Goal: Contribute content: Contribute content

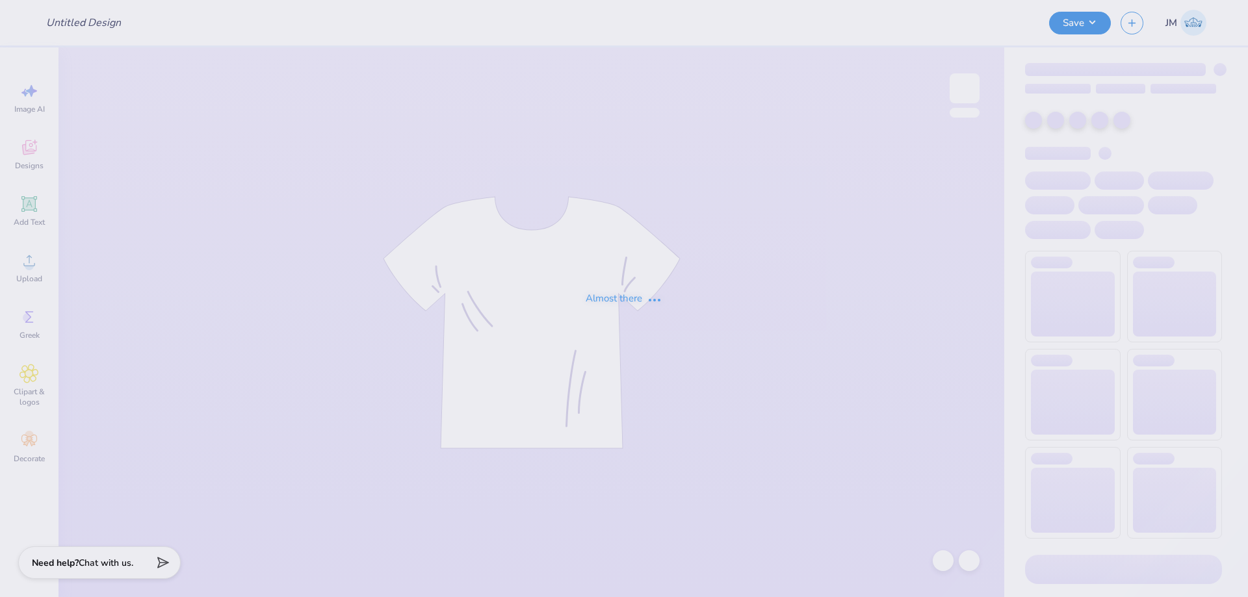
type input "Sweatsets for Lambda Theta Alpha"
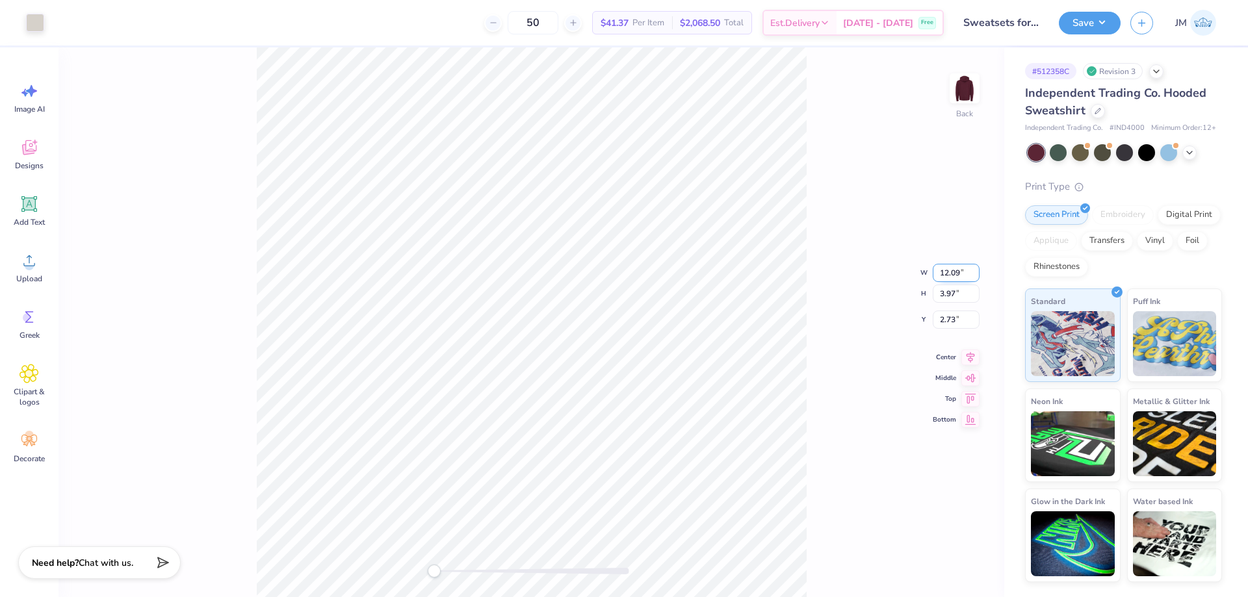
click at [960, 274] on input "12.09" at bounding box center [956, 273] width 47 height 18
type input "12.50"
type input "4.10"
type input "2.67"
click at [969, 345] on icon at bounding box center [970, 345] width 18 height 16
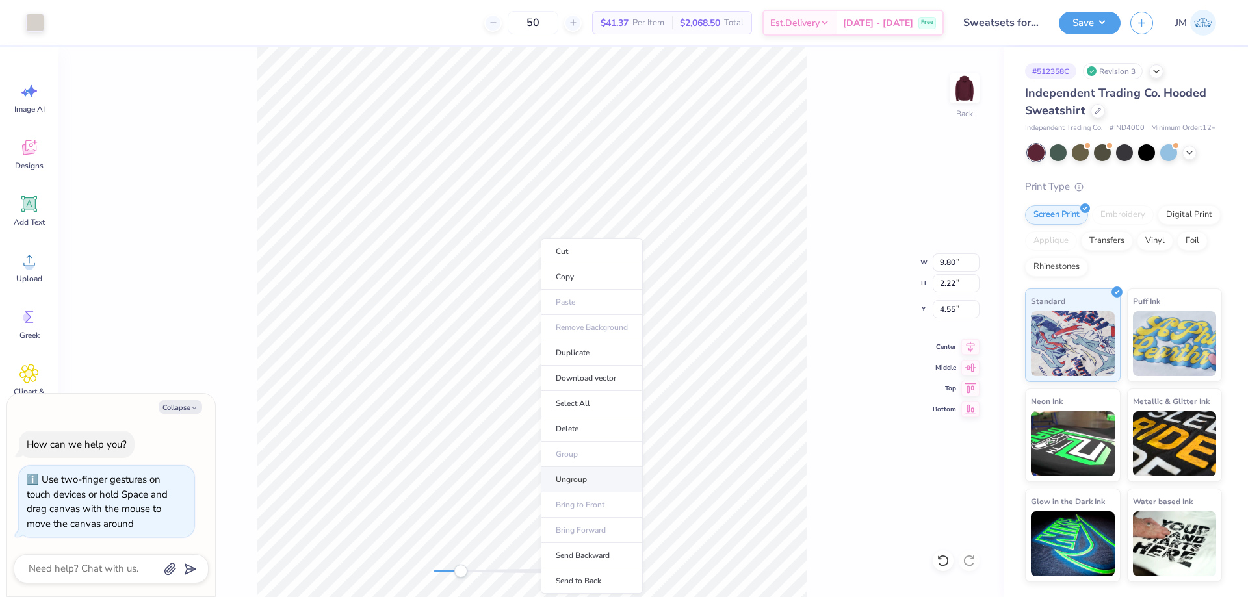
click at [590, 482] on li "Ungroup" at bounding box center [592, 479] width 102 height 25
click at [720, 460] on li "Group" at bounding box center [731, 454] width 102 height 25
type textarea "x"
type input "12.50"
type input "3.75"
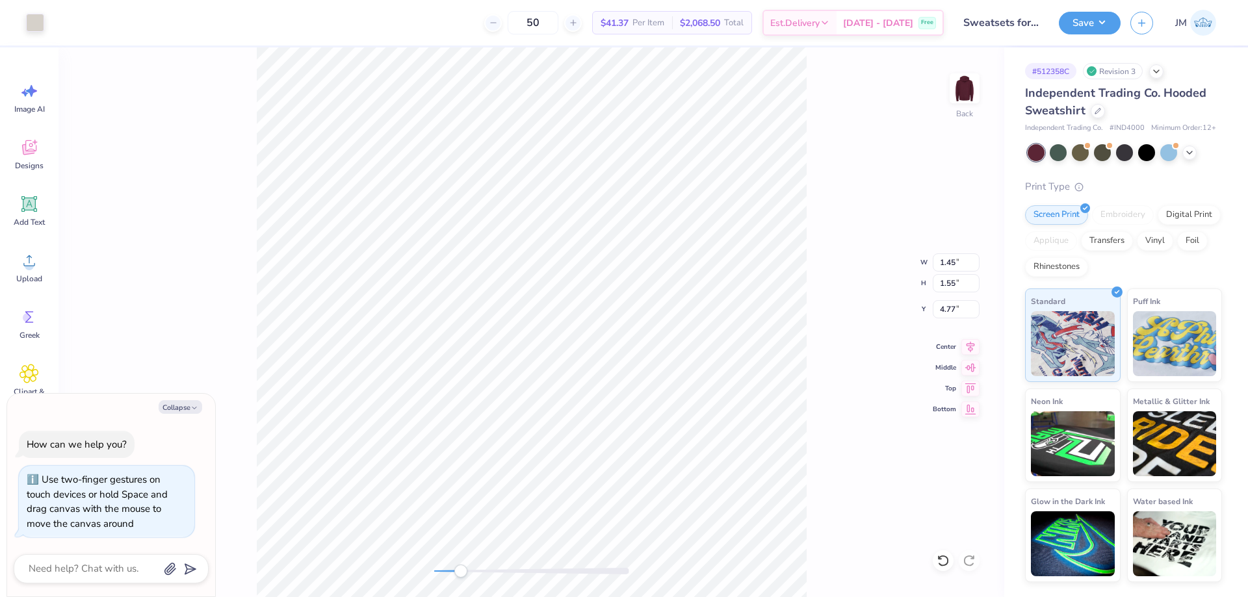
type input "2.67"
click at [479, 448] on li "Group" at bounding box center [477, 454] width 102 height 25
type textarea "x"
type input "3.19"
type input "1.55"
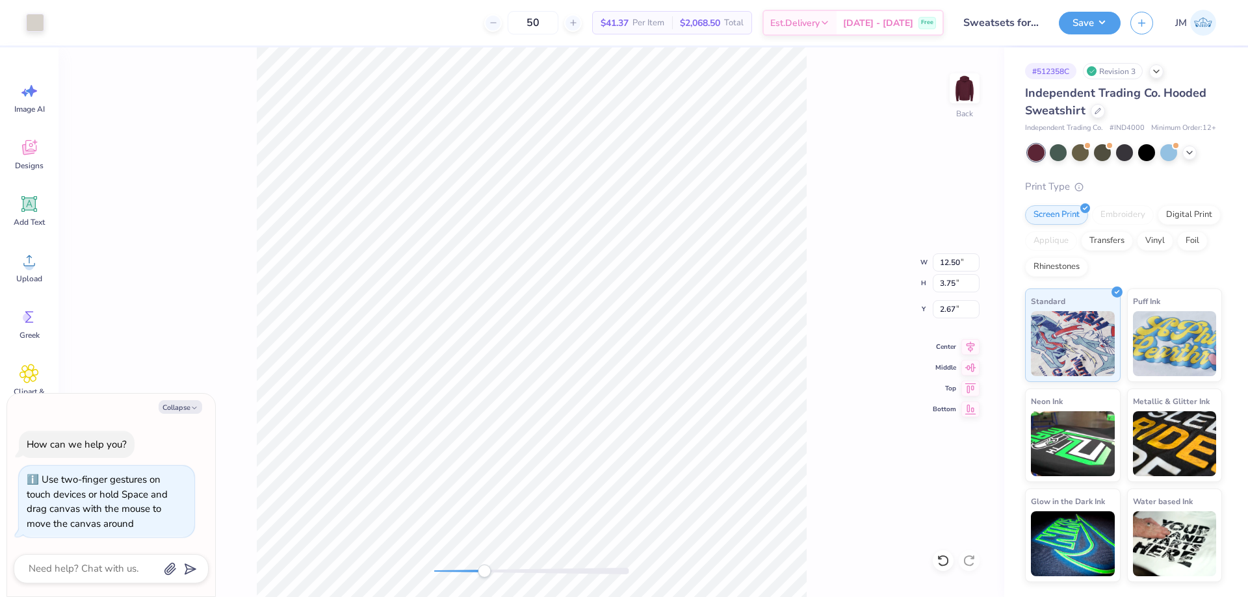
type input "4.77"
type textarea "x"
type input "4.79"
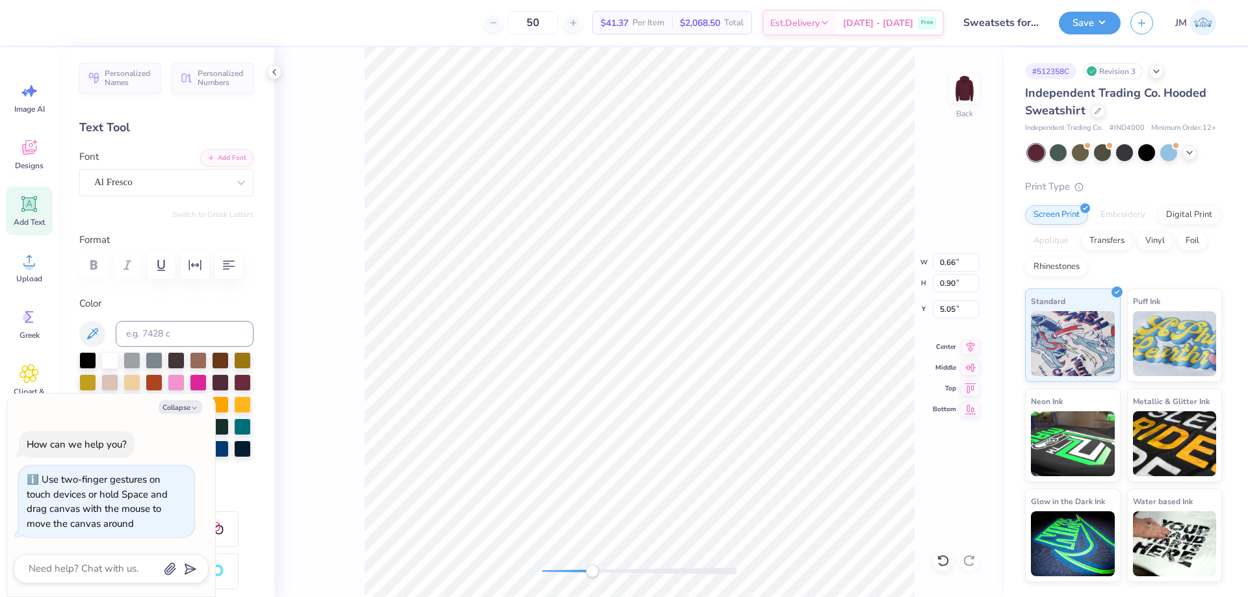
type textarea "x"
type textarea "1975"
type textarea "x"
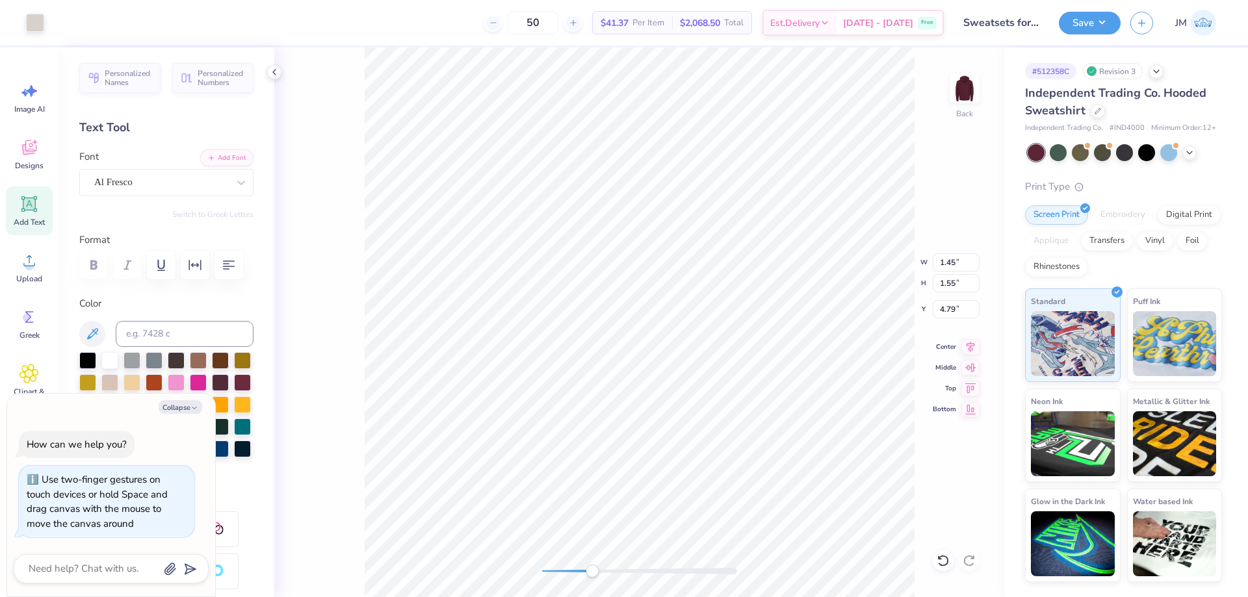
type input "1.81"
type input "0.92"
type input "5.00"
click at [976, 340] on icon at bounding box center [970, 345] width 18 height 16
click at [966, 340] on icon at bounding box center [970, 345] width 18 height 16
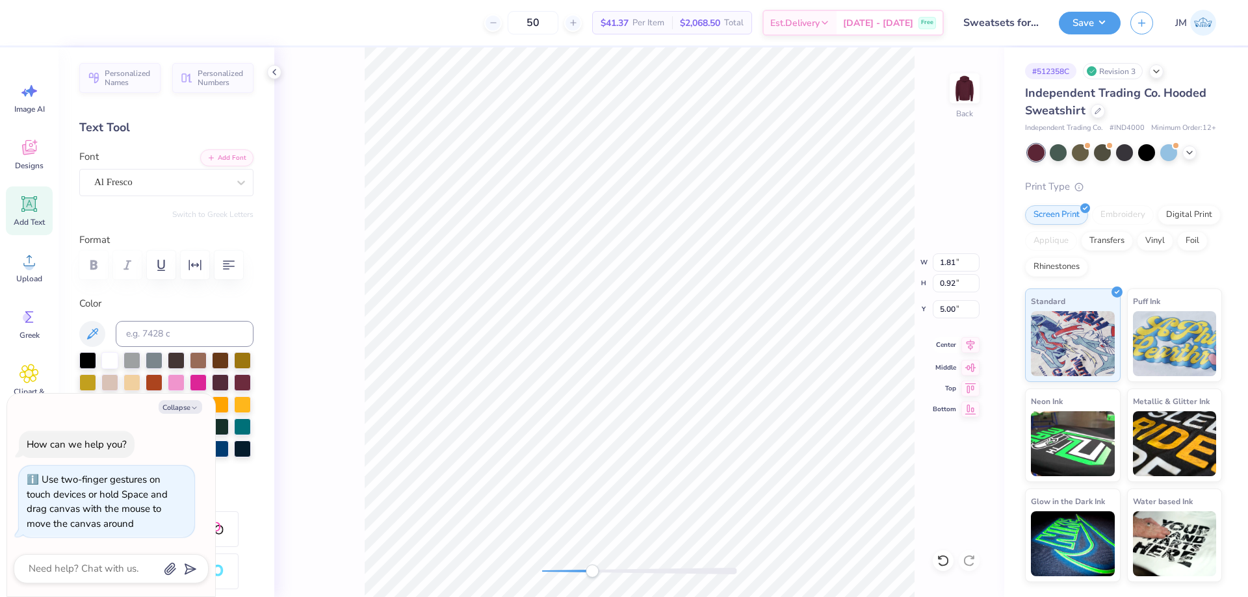
click at [972, 347] on icon at bounding box center [970, 345] width 18 height 16
click at [973, 343] on icon at bounding box center [970, 345] width 18 height 16
type textarea "x"
type input "1.72"
type input "1.85"
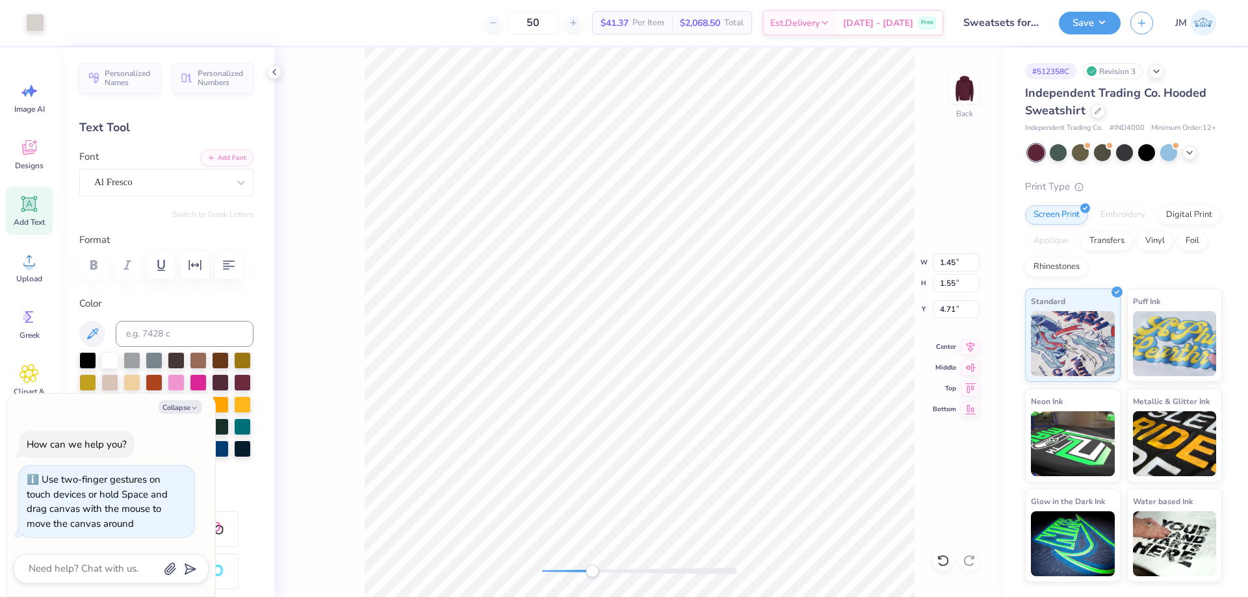
type input "4.56"
type textarea "x"
type input "1.45"
type input "1.55"
type input "4.71"
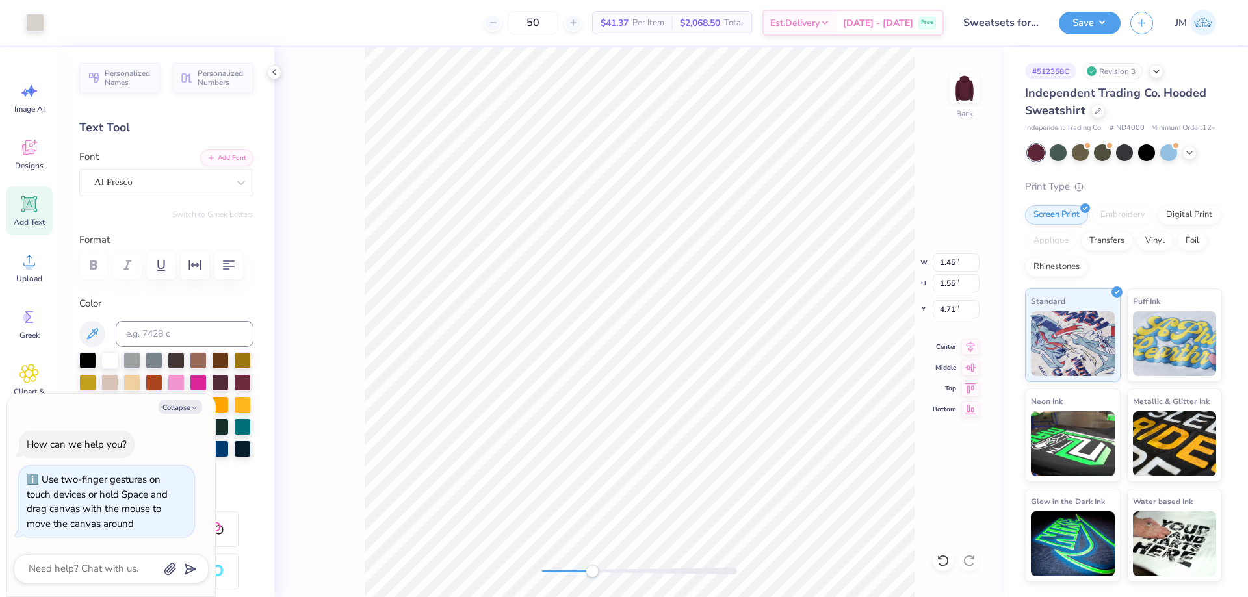
type textarea "x"
type input "6.11"
type input "1.85"
type input "4.56"
click at [969, 338] on div "Back W 6.11 6.11 " H 1.85 1.85 " Y 4.56 4.56 " Center Middle Top Bottom" at bounding box center [639, 322] width 730 height 550
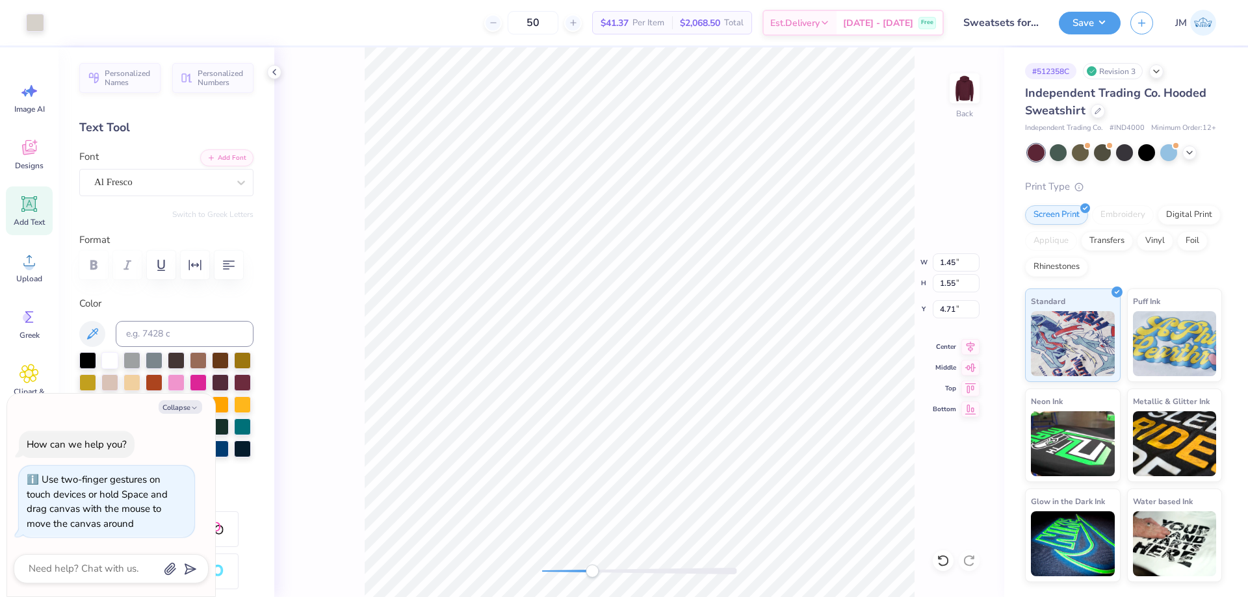
type textarea "x"
type input "6.11"
type input "1.85"
type input "4.56"
click at [970, 345] on icon at bounding box center [971, 344] width 8 height 11
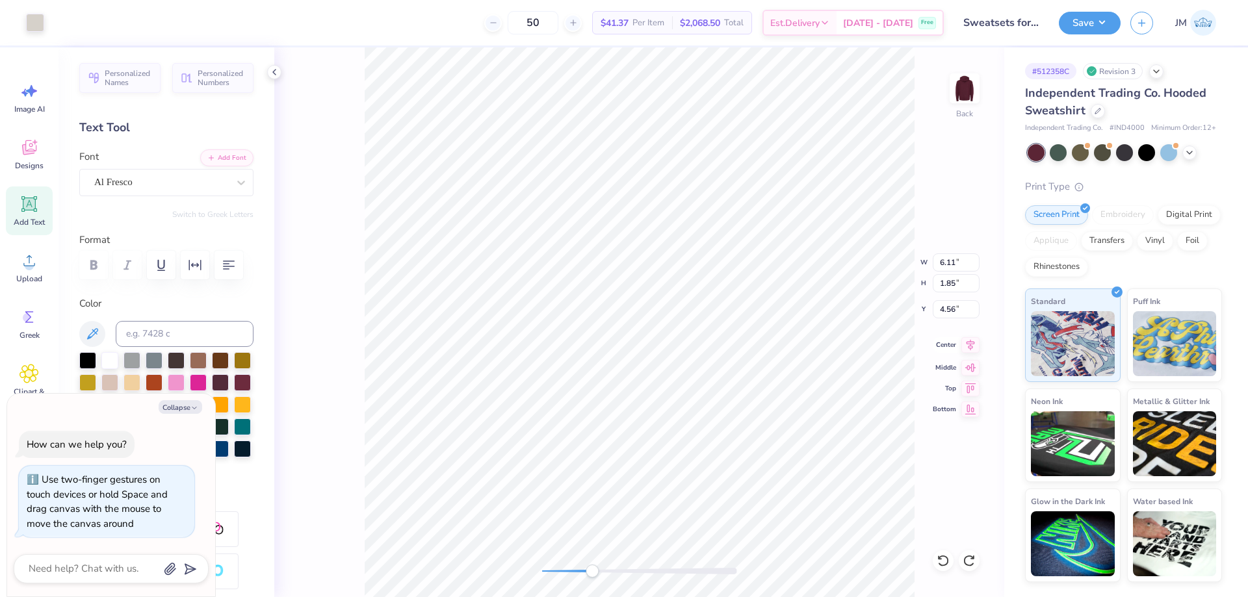
click at [970, 349] on icon at bounding box center [970, 345] width 18 height 16
type textarea "x"
click at [950, 313] on input "2.67" at bounding box center [956, 309] width 47 height 18
type input "3"
type textarea "x"
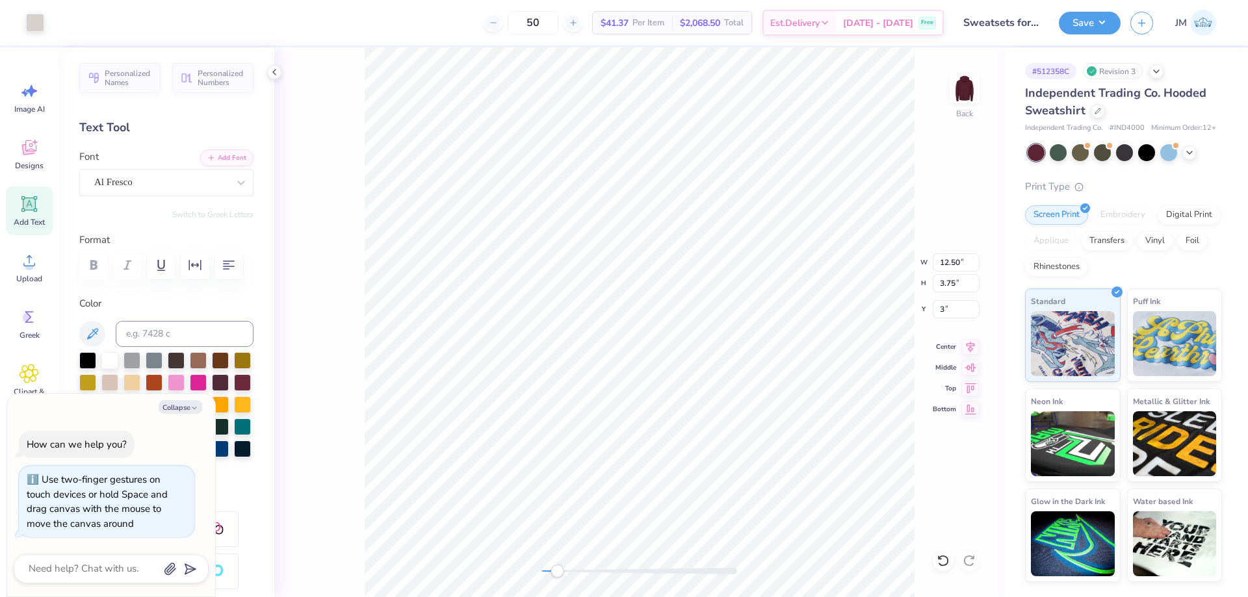
type input "3.00"
type textarea "x"
drag, startPoint x: 937, startPoint y: 308, endPoint x: 957, endPoint y: 311, distance: 19.8
click at [957, 311] on input "4.90" at bounding box center [956, 309] width 47 height 18
type input "5.25"
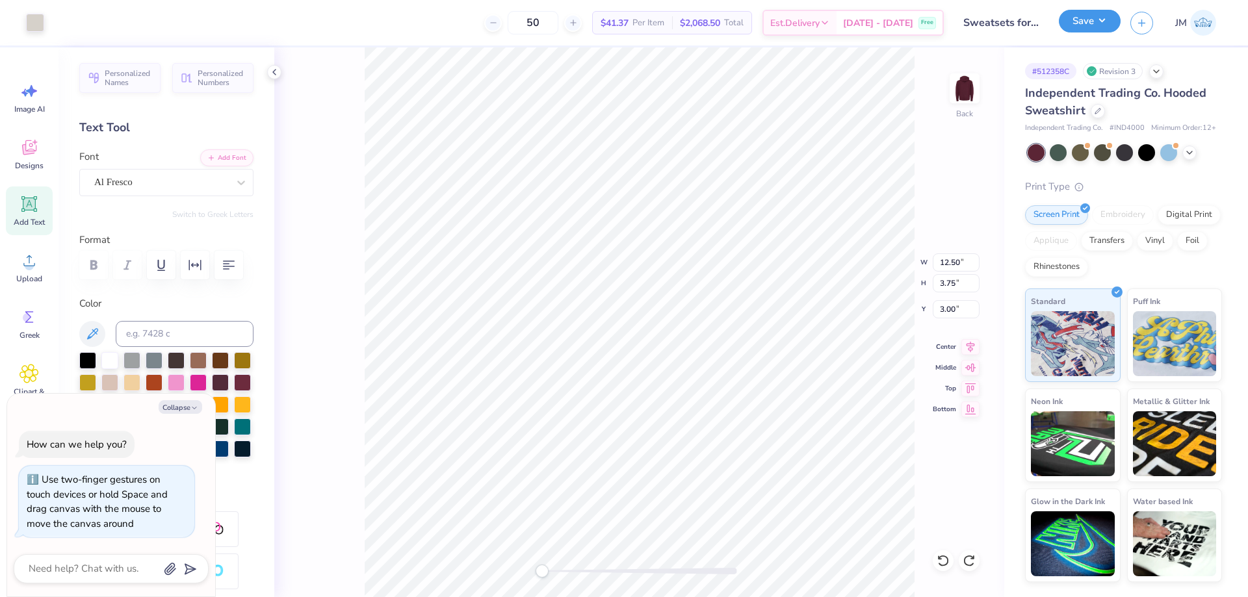
click at [1110, 26] on button "Save" at bounding box center [1090, 21] width 62 height 23
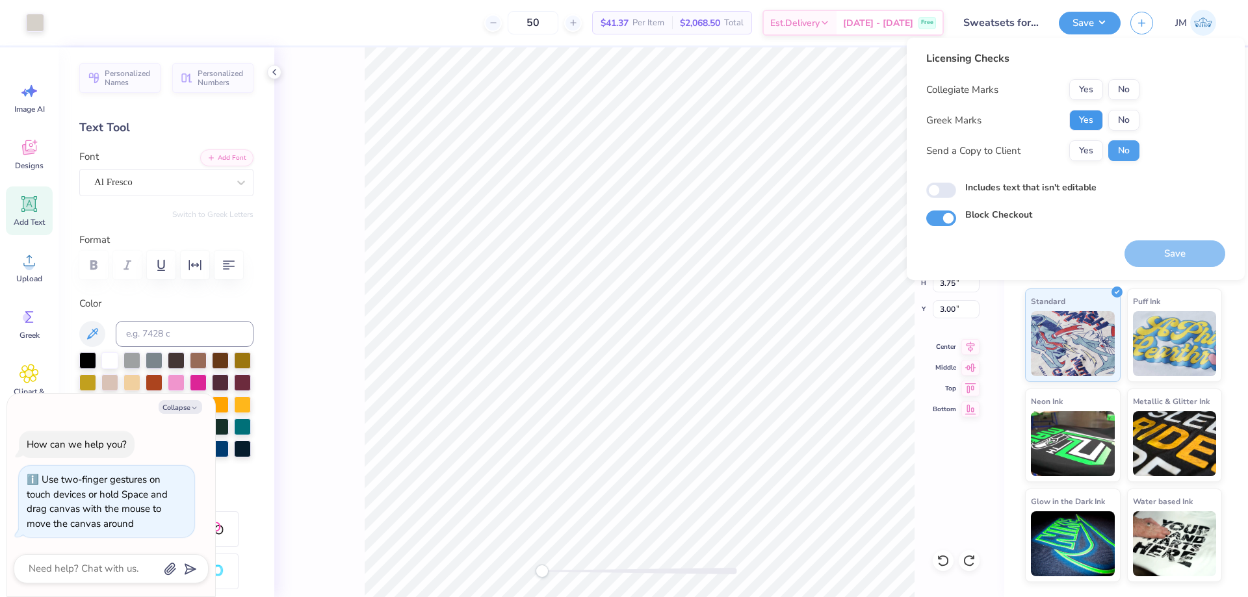
click at [1091, 114] on button "Yes" at bounding box center [1086, 120] width 34 height 21
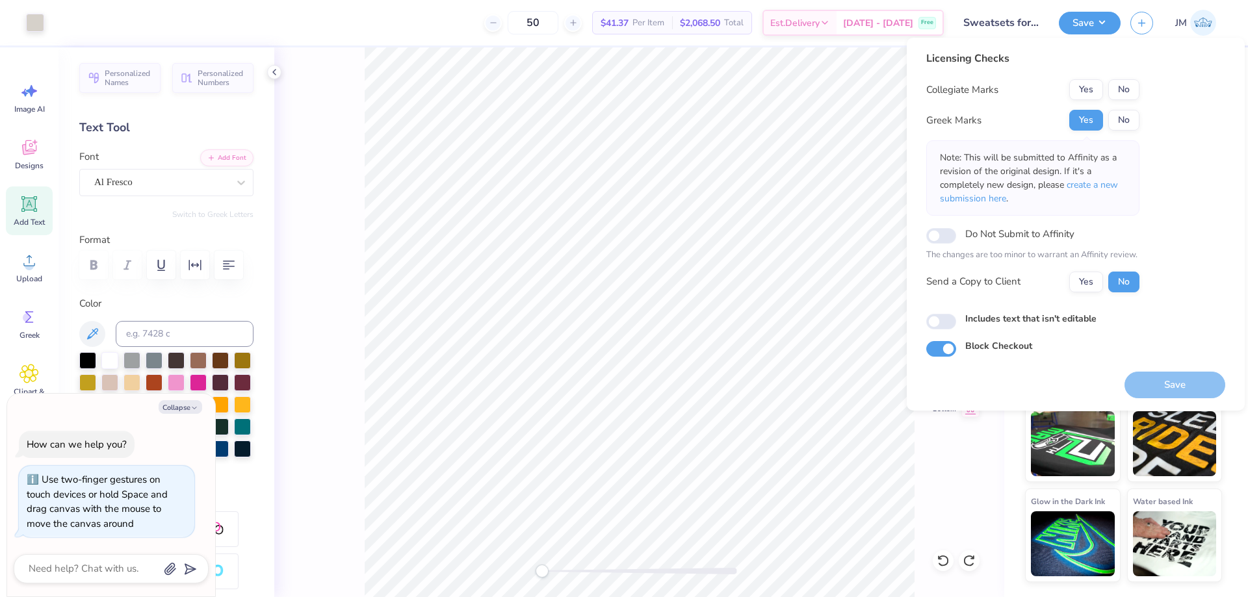
click at [1128, 74] on div "Licensing Checks Collegiate Marks Yes No Greek Marks Yes No Note: This will be …" at bounding box center [1032, 177] width 213 height 252
click at [1125, 85] on button "No" at bounding box center [1123, 89] width 31 height 21
click at [1101, 183] on span "create a new submission here" at bounding box center [1029, 192] width 178 height 26
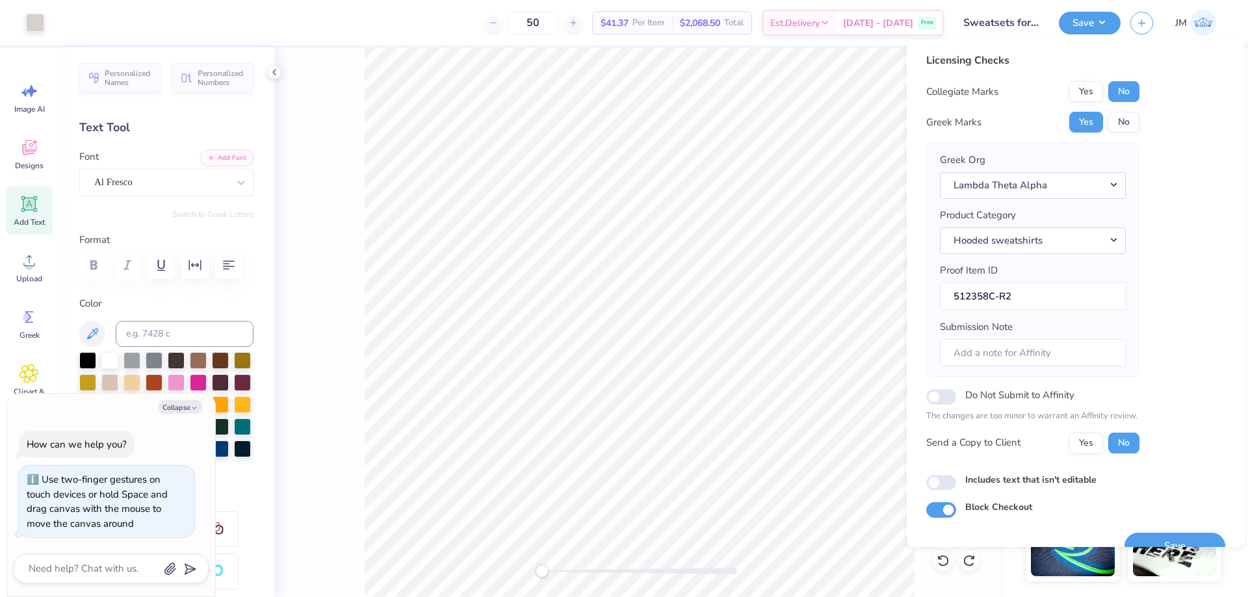
scroll to position [25, 0]
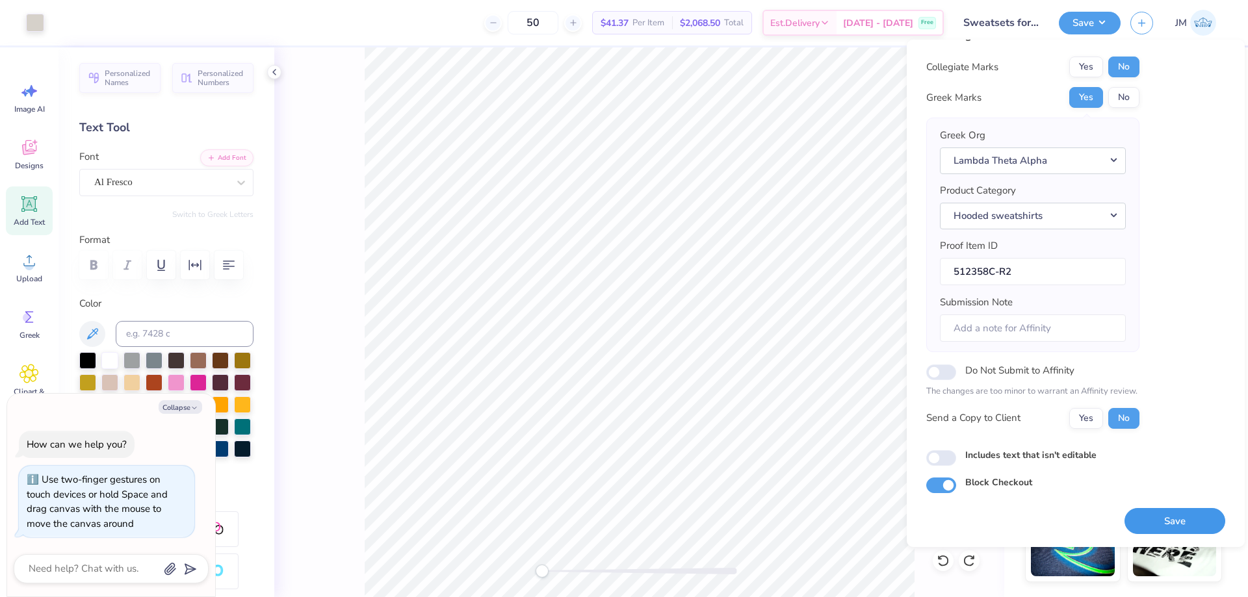
click at [1141, 523] on button "Save" at bounding box center [1175, 521] width 101 height 27
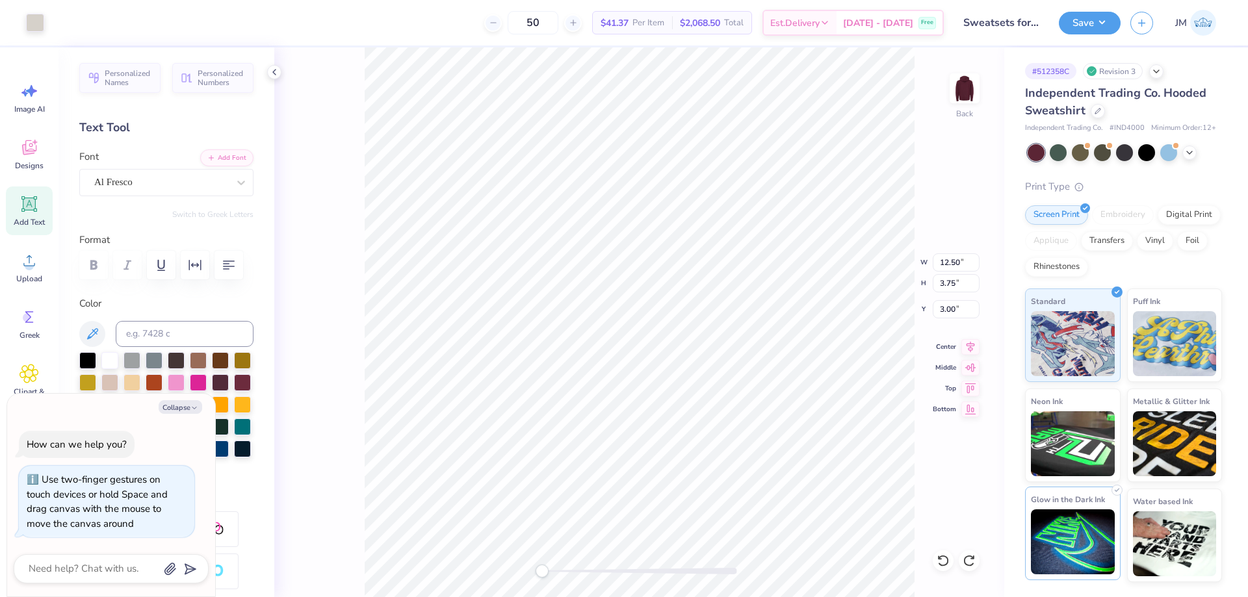
type textarea "x"
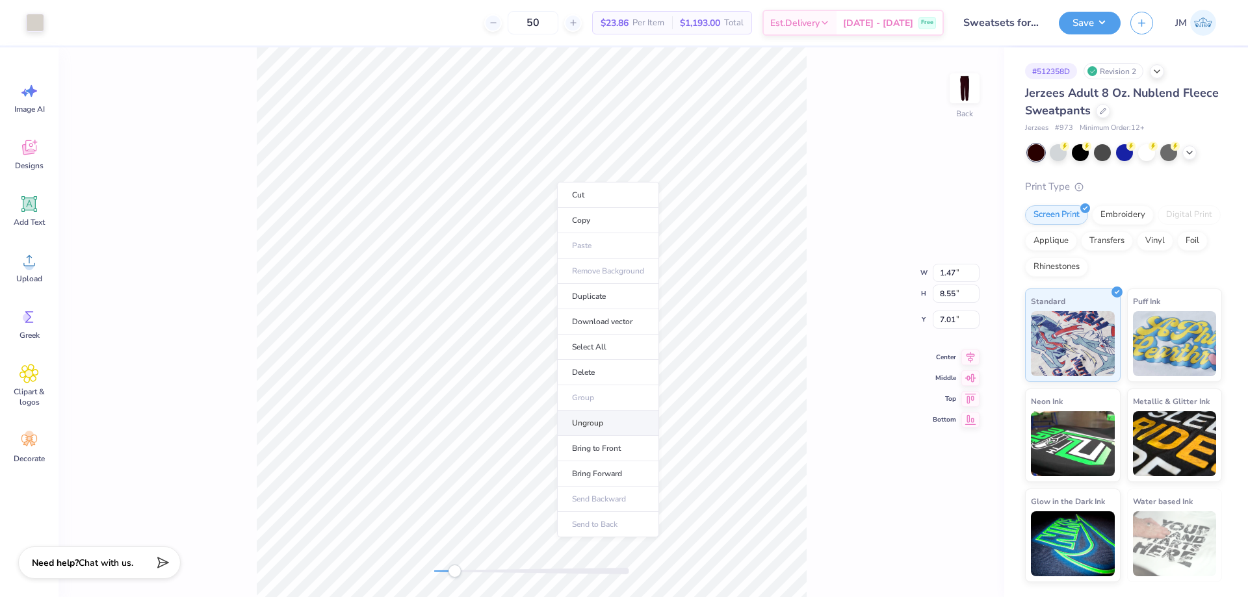
click at [599, 423] on li "Ungroup" at bounding box center [608, 423] width 102 height 25
click at [967, 349] on icon at bounding box center [970, 345] width 18 height 16
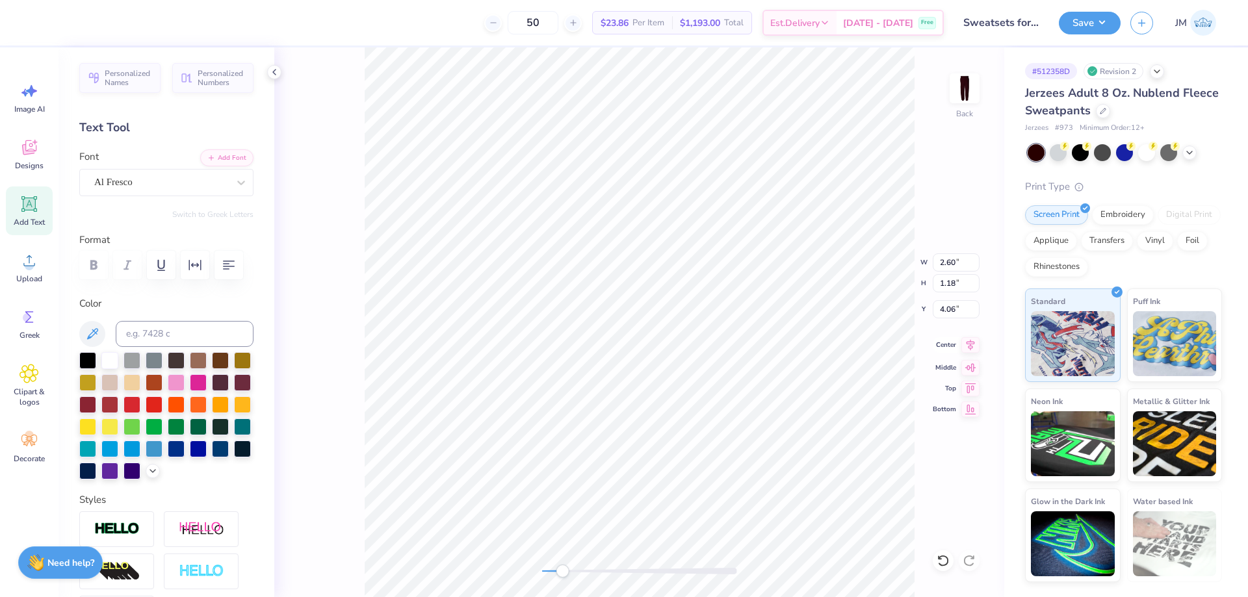
click at [969, 344] on icon at bounding box center [971, 344] width 8 height 11
click at [973, 350] on icon at bounding box center [970, 345] width 18 height 16
click at [970, 346] on icon at bounding box center [971, 344] width 8 height 11
click at [965, 346] on icon at bounding box center [970, 345] width 18 height 16
click at [971, 345] on icon at bounding box center [970, 345] width 18 height 16
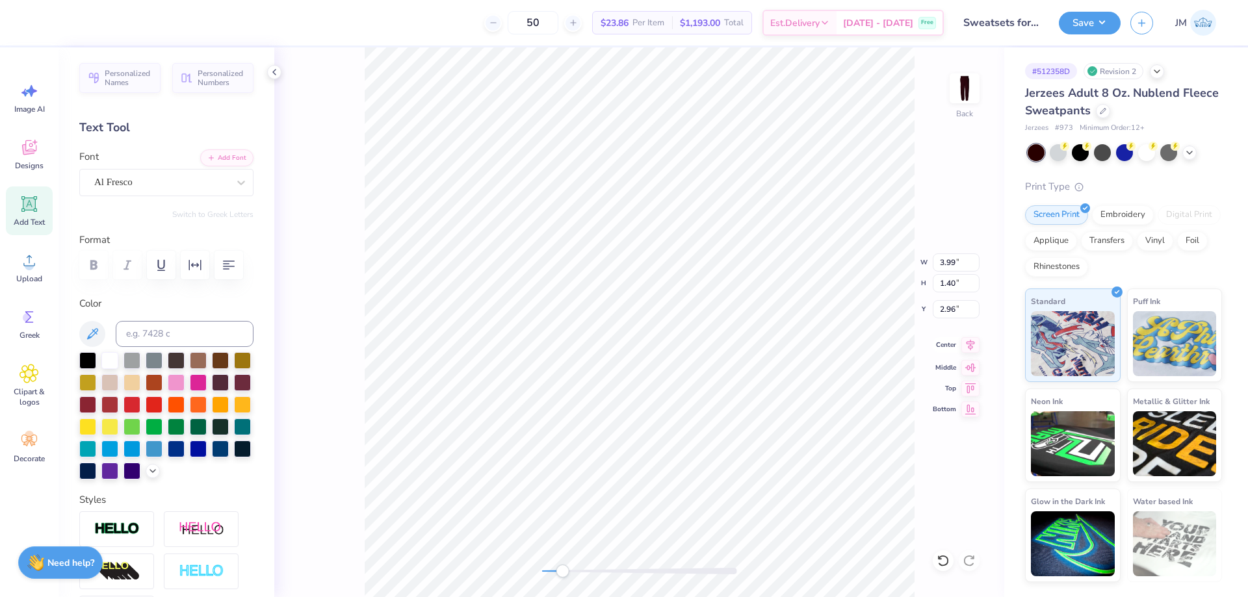
click at [970, 346] on icon at bounding box center [971, 344] width 8 height 11
type input "0.61"
type input "0.79"
type input "12.66"
click at [967, 343] on icon at bounding box center [971, 344] width 8 height 11
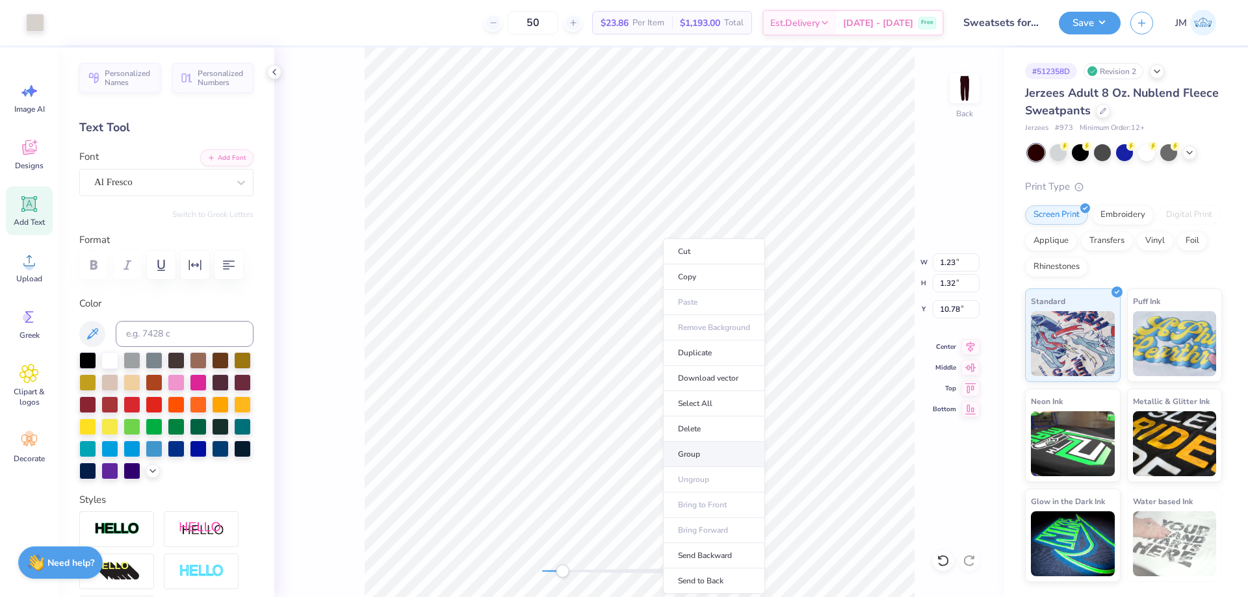
click at [738, 449] on li "Group" at bounding box center [714, 454] width 102 height 25
type input "1.47"
type input "1.24"
type input "14.32"
click at [720, 452] on li "Group" at bounding box center [709, 454] width 102 height 25
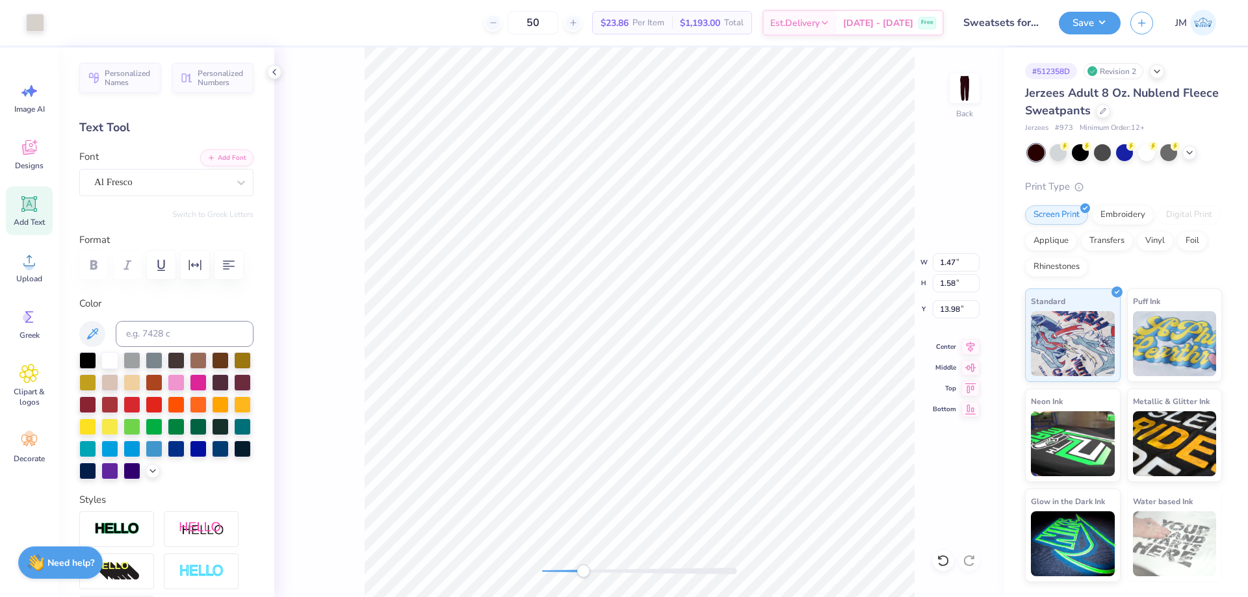
type input "1.39"
type input "2.67"
type input "10.78"
click at [967, 344] on icon at bounding box center [970, 345] width 18 height 16
click at [977, 348] on icon at bounding box center [970, 345] width 18 height 16
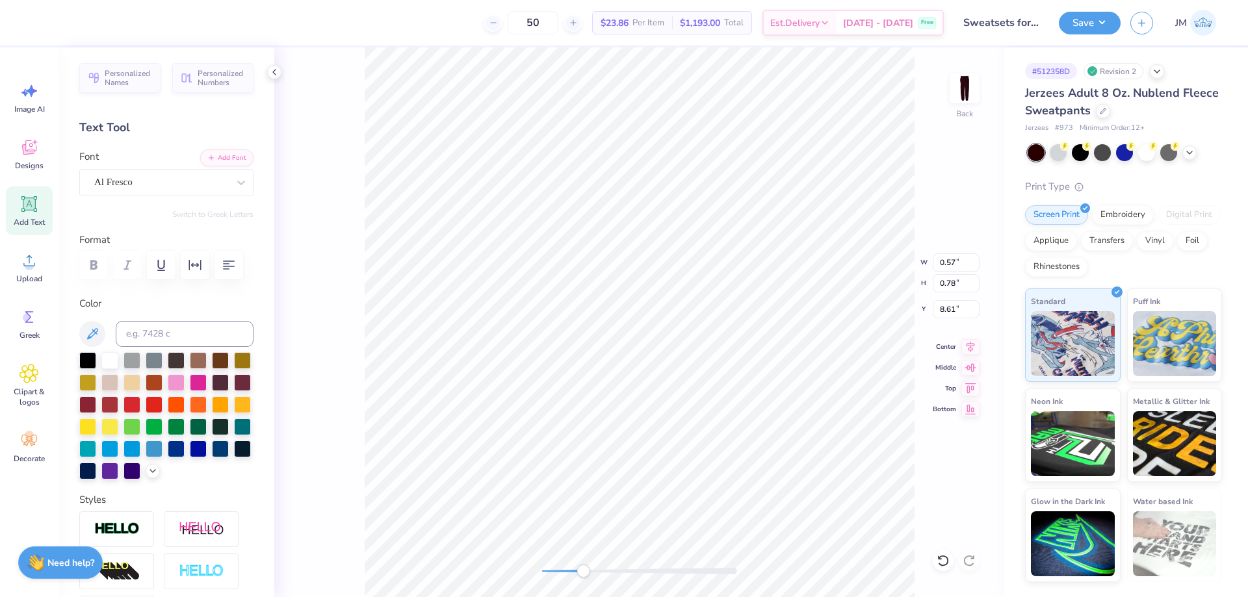
scroll to position [10, 2]
type textarea "1975"
click at [969, 343] on icon at bounding box center [970, 345] width 18 height 16
click at [950, 263] on input "3.99" at bounding box center [956, 263] width 47 height 18
type input "4.00"
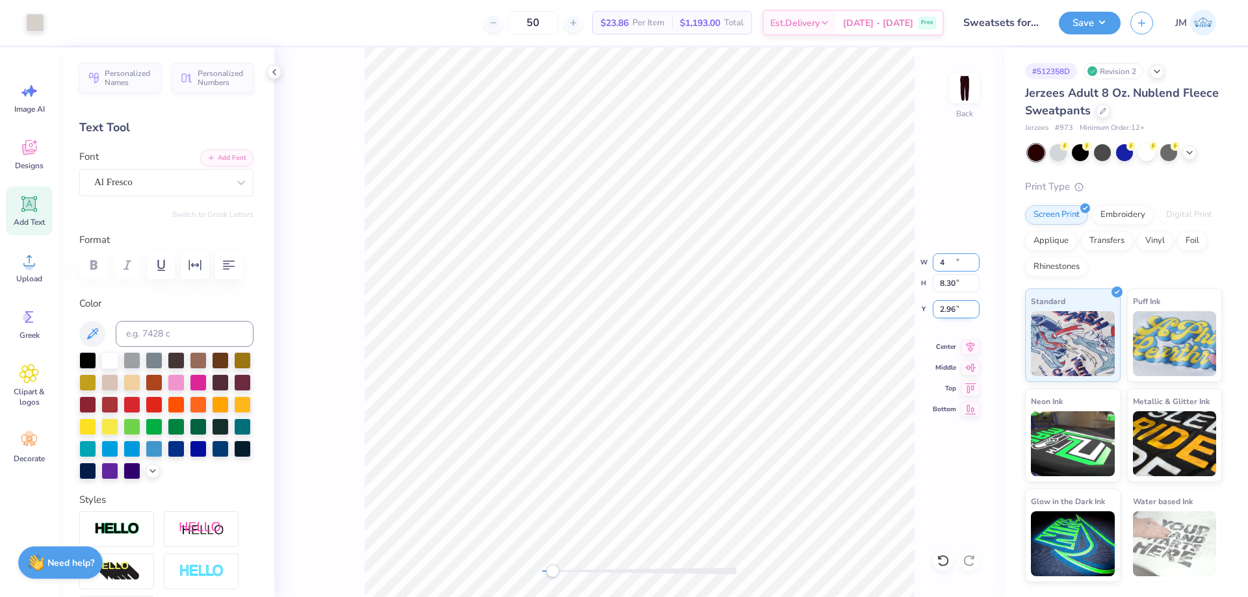
type input "8.30"
click at [956, 311] on input "2.96" at bounding box center [956, 309] width 47 height 18
type input "3.00"
click at [805, 322] on li "Download vector" at bounding box center [767, 324] width 102 height 25
click at [1112, 18] on button "Save" at bounding box center [1090, 21] width 62 height 23
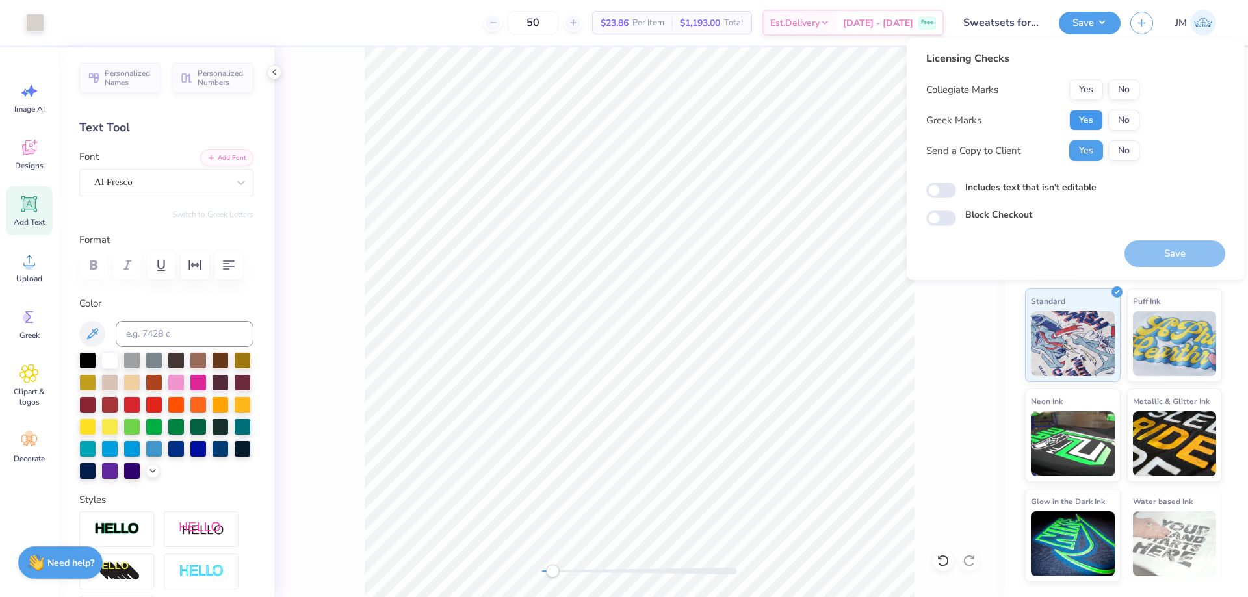
click at [1090, 118] on button "Yes" at bounding box center [1086, 120] width 34 height 21
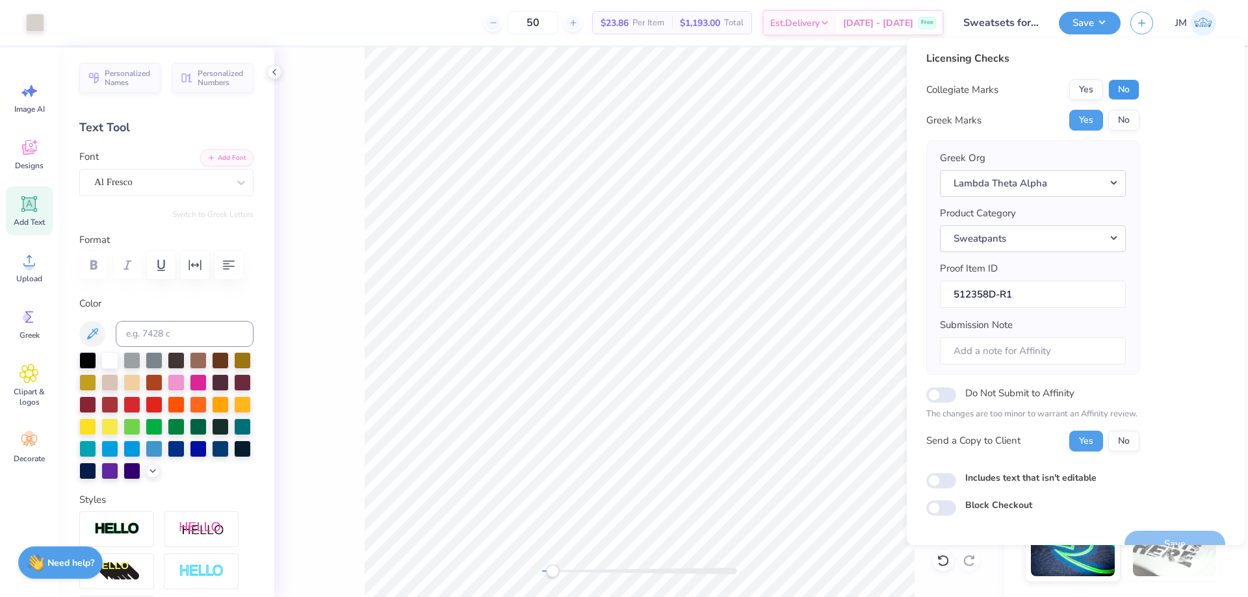
click at [1121, 96] on button "No" at bounding box center [1123, 89] width 31 height 21
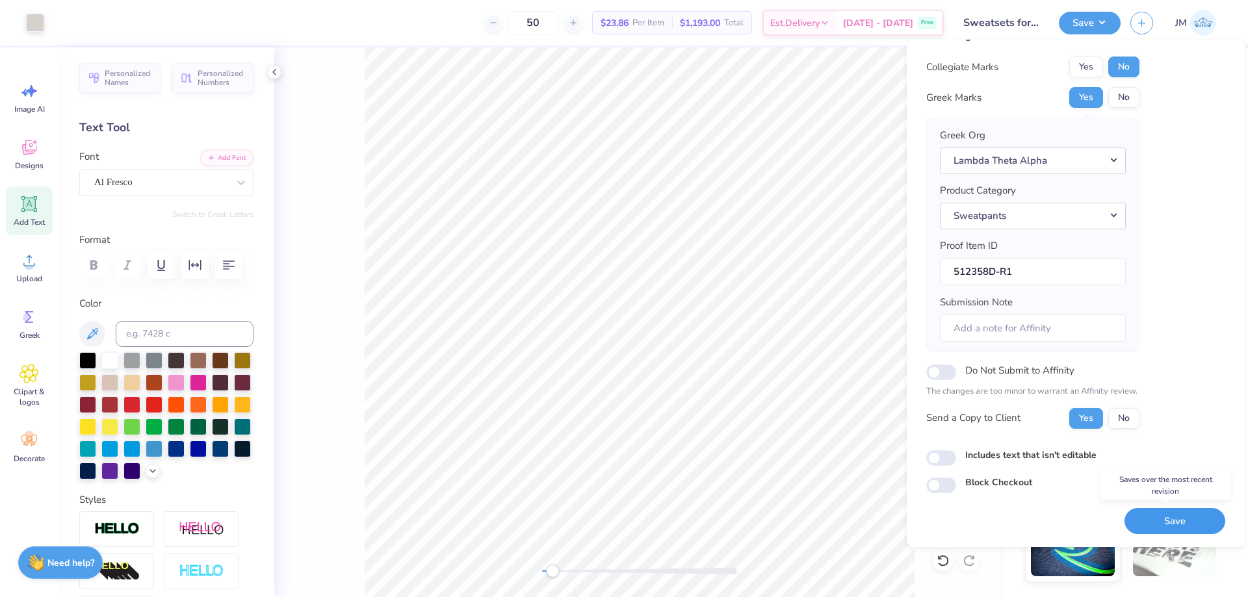
click at [1182, 512] on button "Save" at bounding box center [1175, 521] width 101 height 27
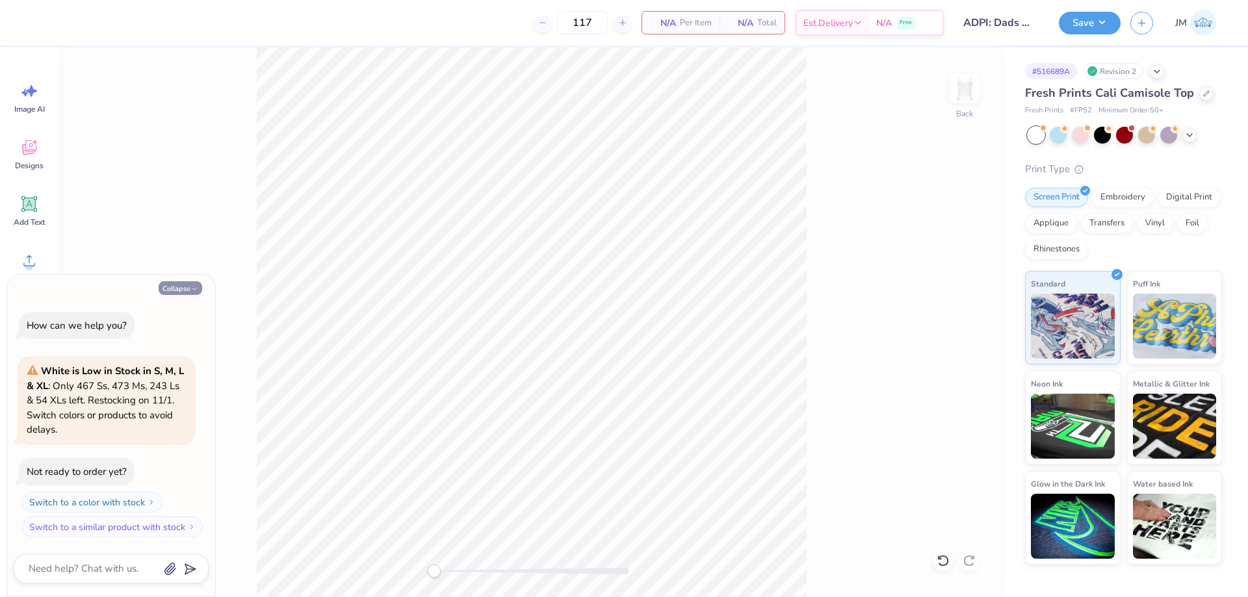
click at [185, 291] on button "Collapse" at bounding box center [181, 288] width 44 height 14
type textarea "x"
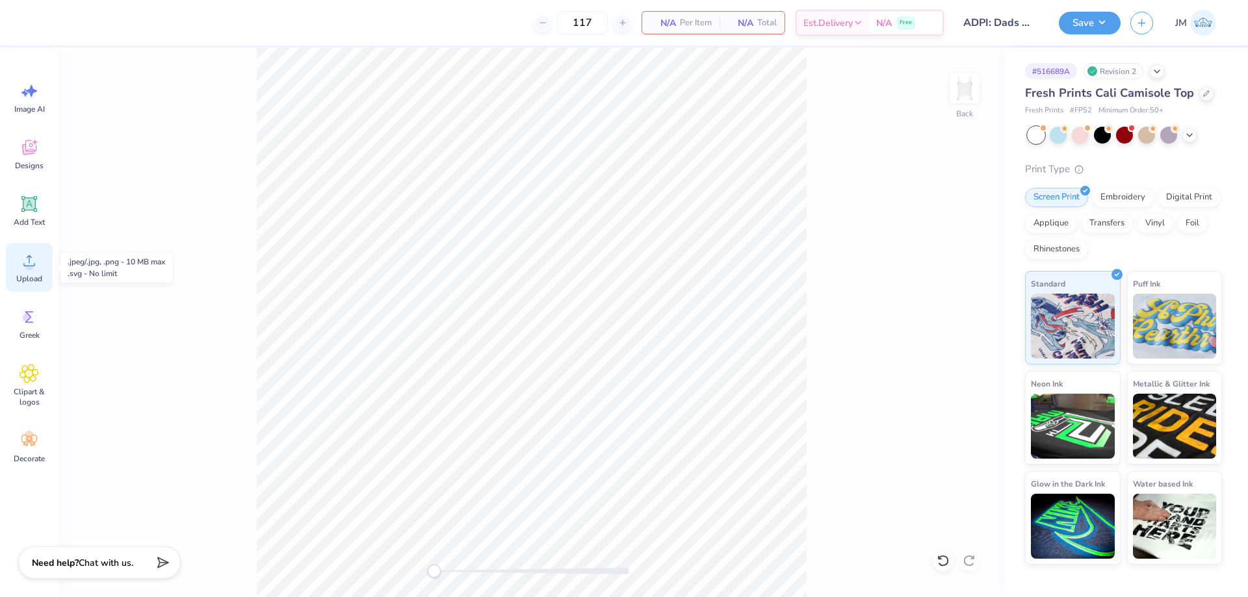
click at [36, 275] on span "Upload" at bounding box center [29, 279] width 26 height 10
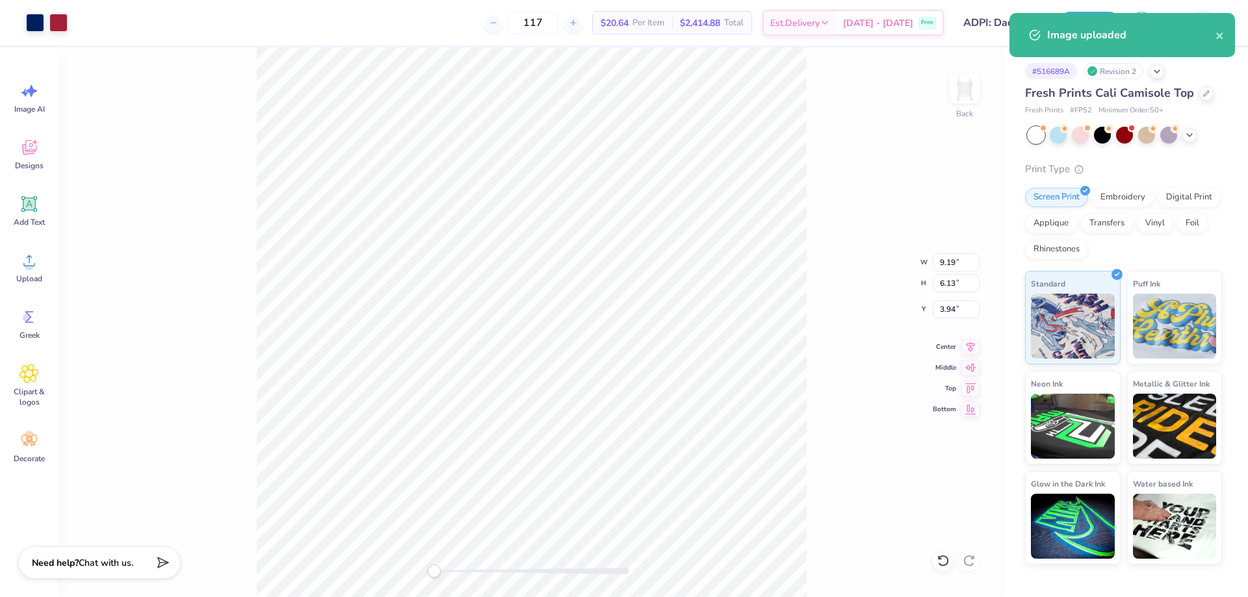
click at [950, 272] on div "Back W 9.19 9.19 " H 6.13 6.13 " Y 3.94 3.94 " Center [GEOGRAPHIC_DATA]" at bounding box center [532, 322] width 946 height 550
click at [956, 265] on input "9.19" at bounding box center [956, 263] width 47 height 18
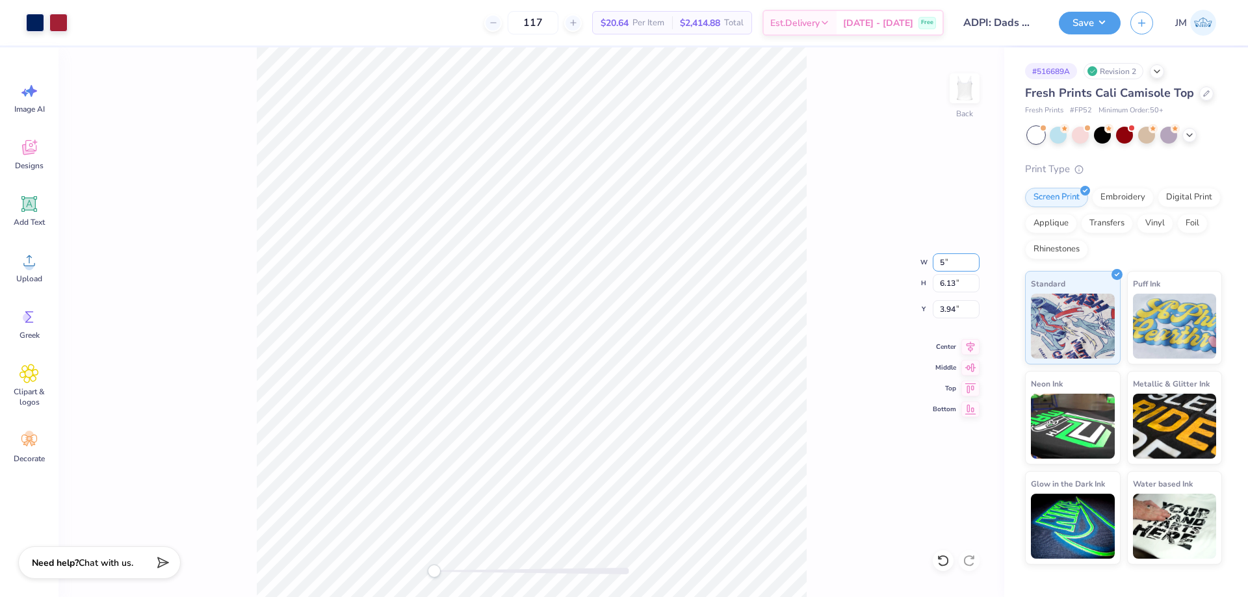
type input "5.00"
type input "3.33"
click at [962, 309] on input "5.33" at bounding box center [956, 309] width 47 height 18
type input "2"
click at [1106, 29] on button "Save" at bounding box center [1090, 21] width 62 height 23
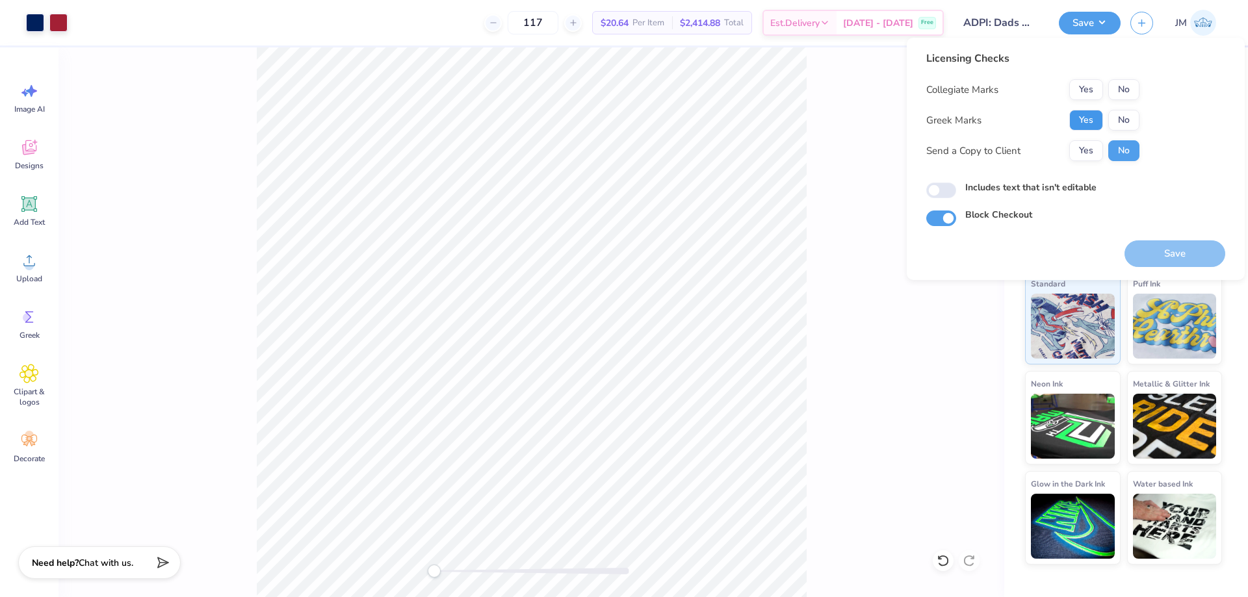
click at [1090, 117] on button "Yes" at bounding box center [1086, 120] width 34 height 21
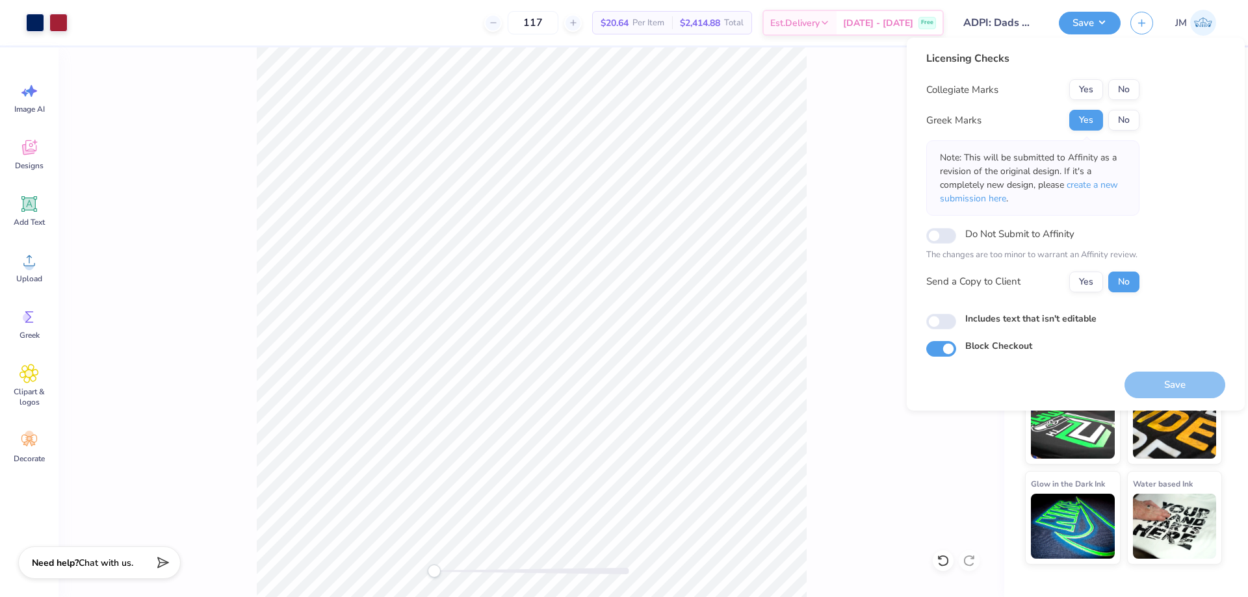
click at [1125, 79] on div "Licensing Checks Collegiate Marks Yes No Greek Marks Yes No Note: This will be …" at bounding box center [1032, 177] width 213 height 252
click at [1115, 93] on button "No" at bounding box center [1123, 89] width 31 height 21
click at [1098, 188] on span "create a new submission here" at bounding box center [1029, 192] width 178 height 26
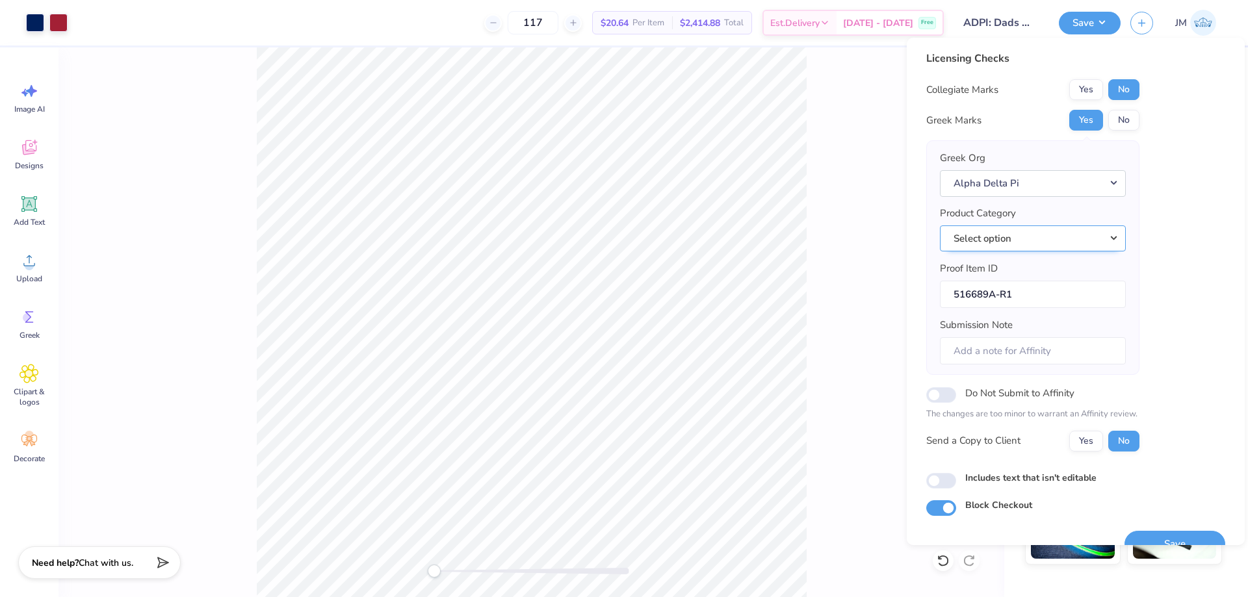
click at [1108, 237] on button "Select option" at bounding box center [1033, 239] width 186 height 27
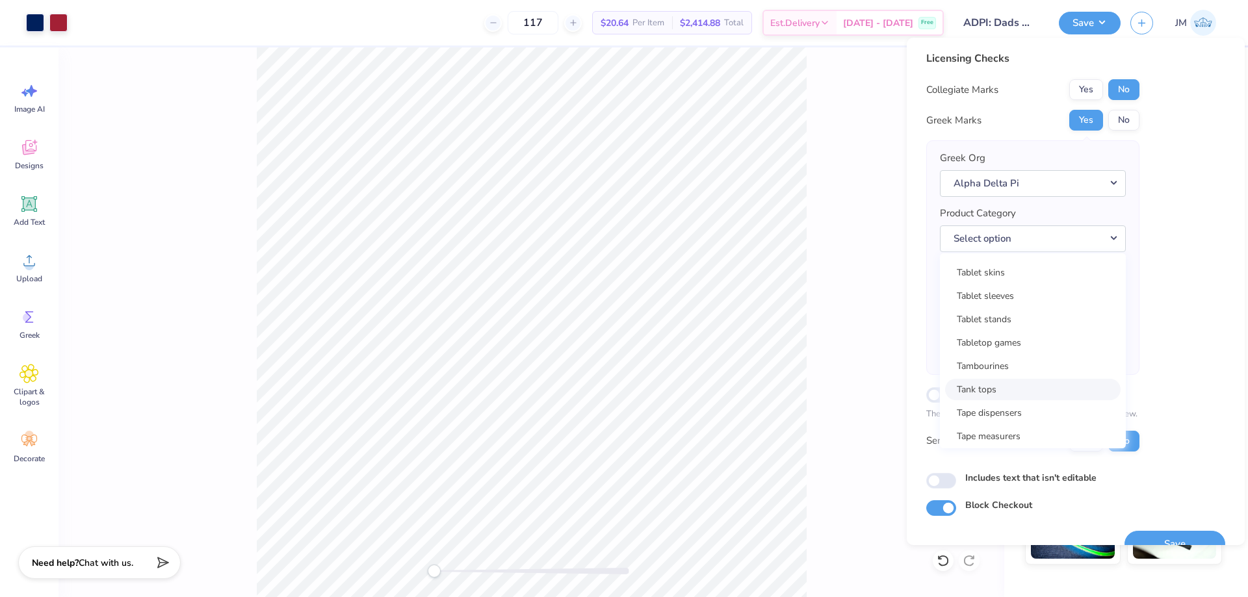
click at [1013, 393] on link "Tank tops" at bounding box center [1033, 389] width 176 height 21
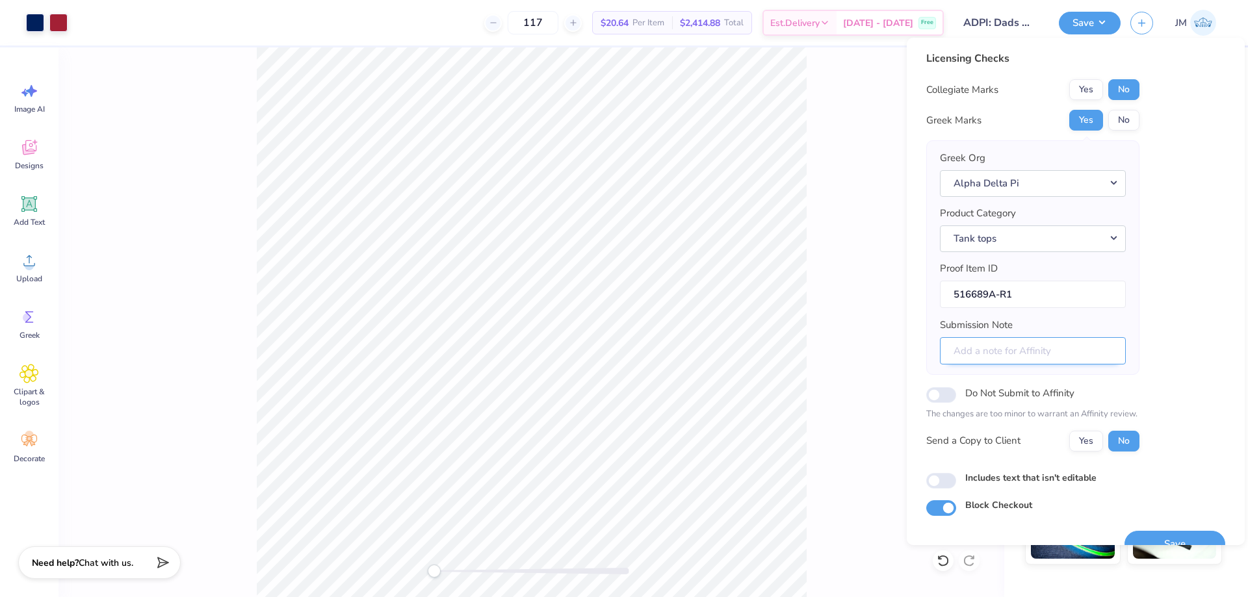
click at [980, 353] on input "Submission Note" at bounding box center [1033, 351] width 186 height 28
type input "Eta Rho, Dad's Weekend"
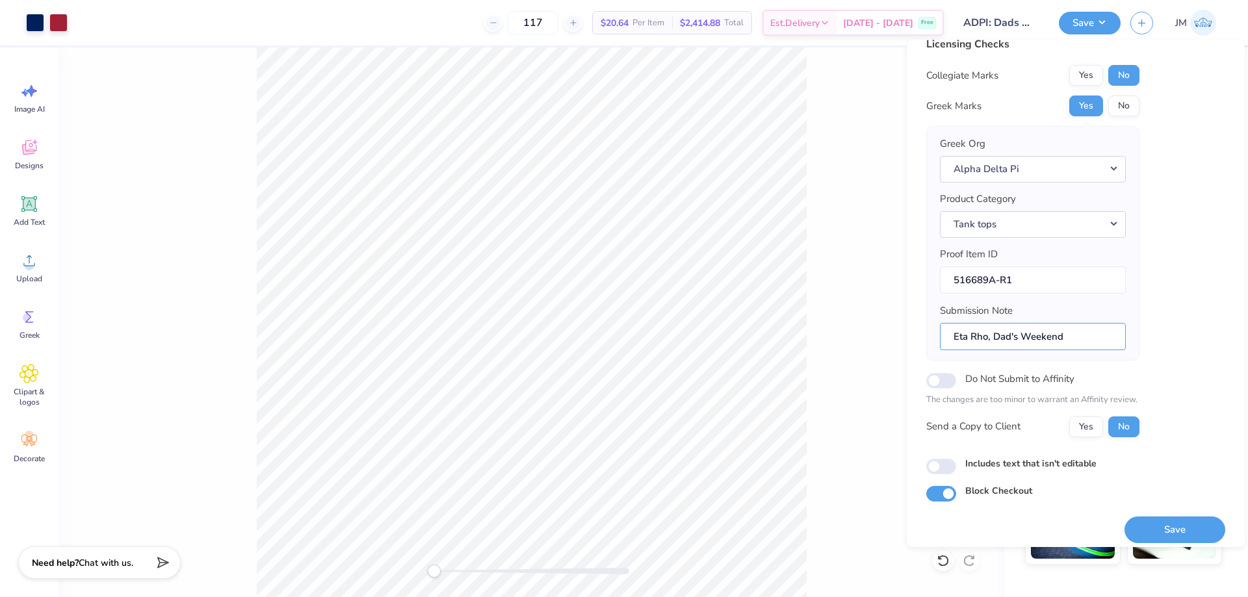
scroll to position [25, 0]
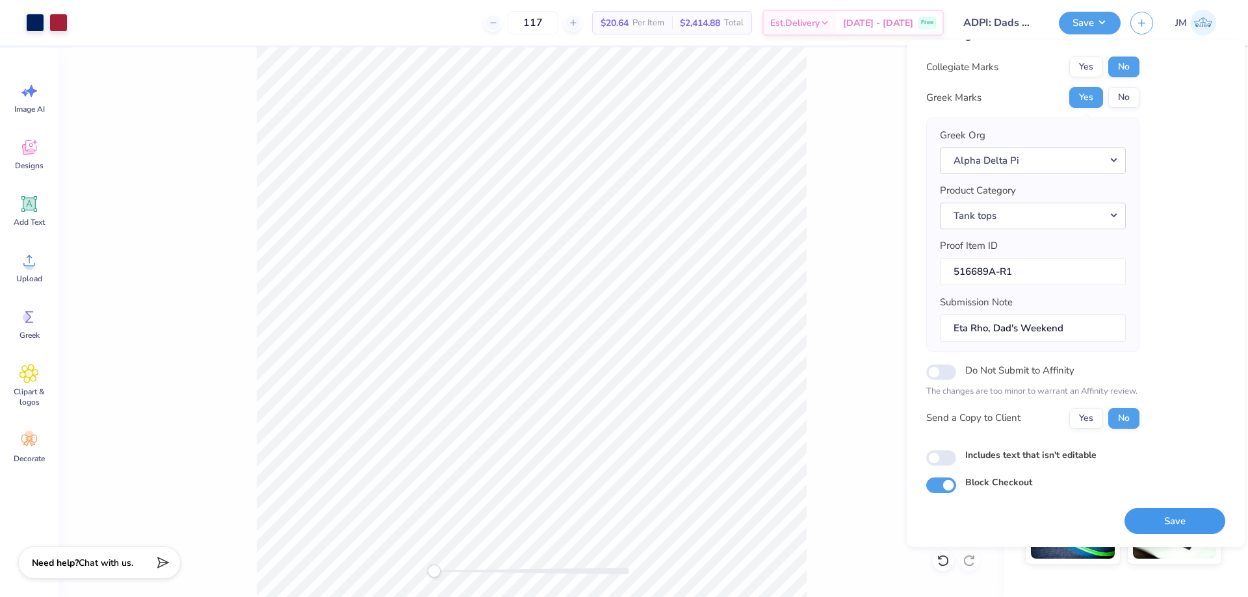
click at [1164, 521] on button "Save" at bounding box center [1175, 521] width 101 height 27
